Goal: Task Accomplishment & Management: Manage account settings

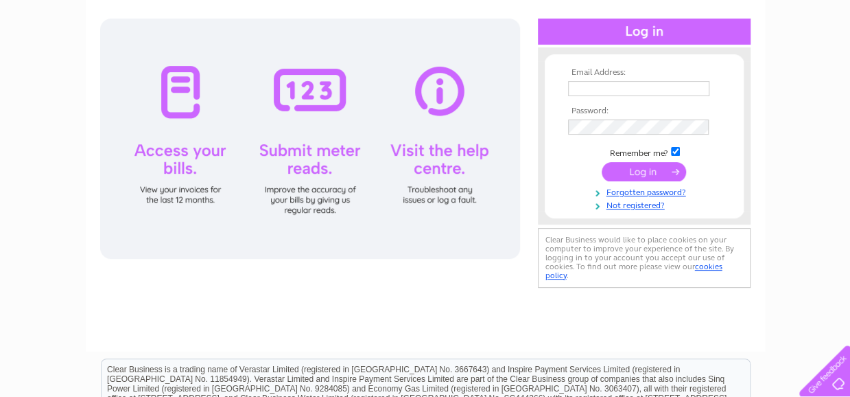
scroll to position [137, 0]
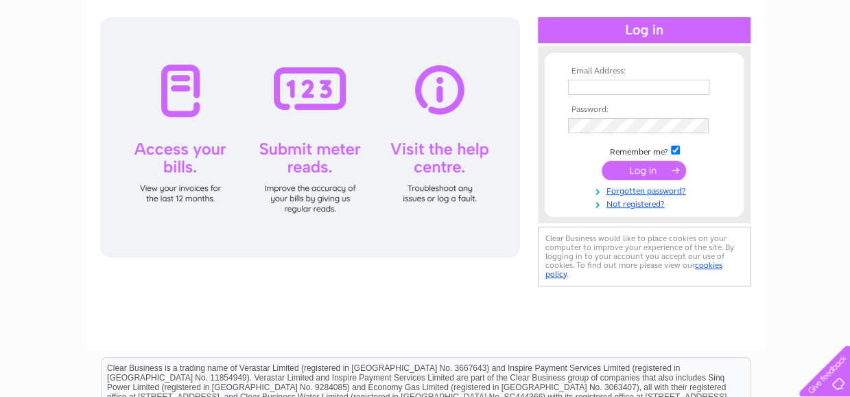
type input "[DOMAIN_NAME][EMAIL_ADDRESS][DOMAIN_NAME]"
click at [651, 172] on input "submit" at bounding box center [644, 170] width 84 height 19
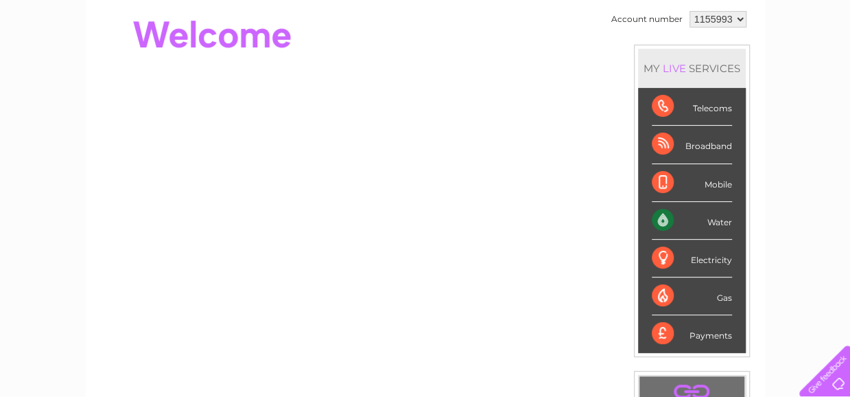
scroll to position [137, 0]
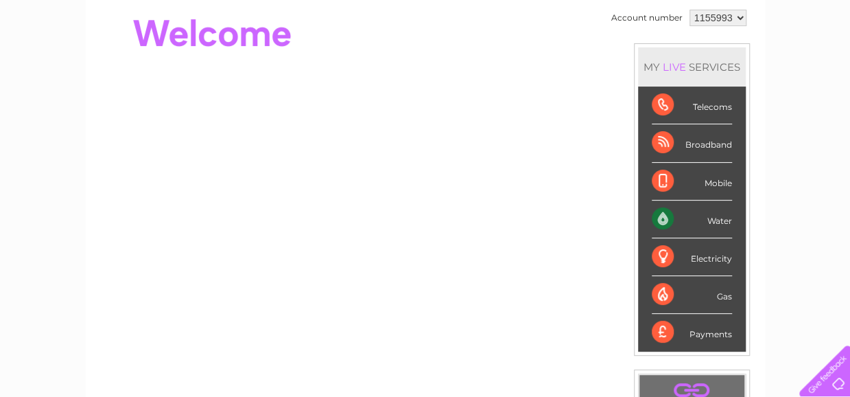
click at [717, 219] on div "Water" at bounding box center [692, 219] width 80 height 38
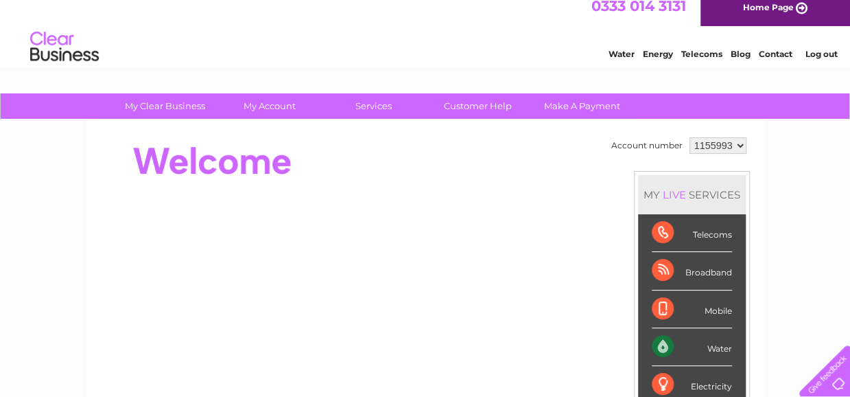
scroll to position [0, 0]
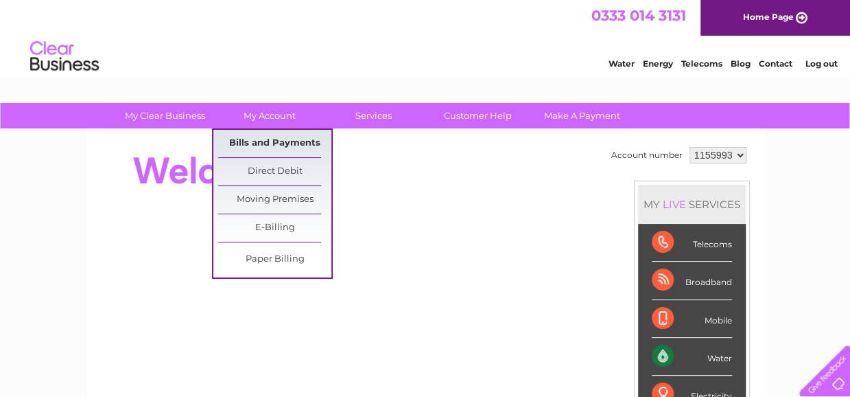
click at [266, 141] on link "Bills and Payments" at bounding box center [274, 143] width 113 height 27
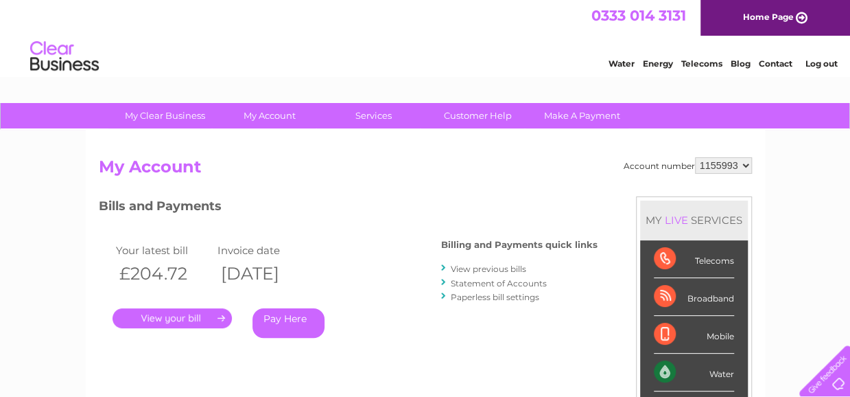
click at [198, 318] on link "." at bounding box center [172, 318] width 119 height 20
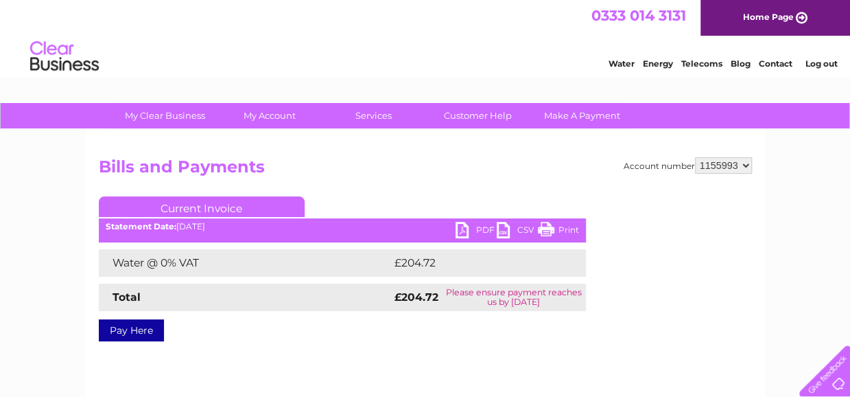
click at [485, 227] on link "PDF" at bounding box center [476, 232] width 41 height 20
